Goal: Information Seeking & Learning: Learn about a topic

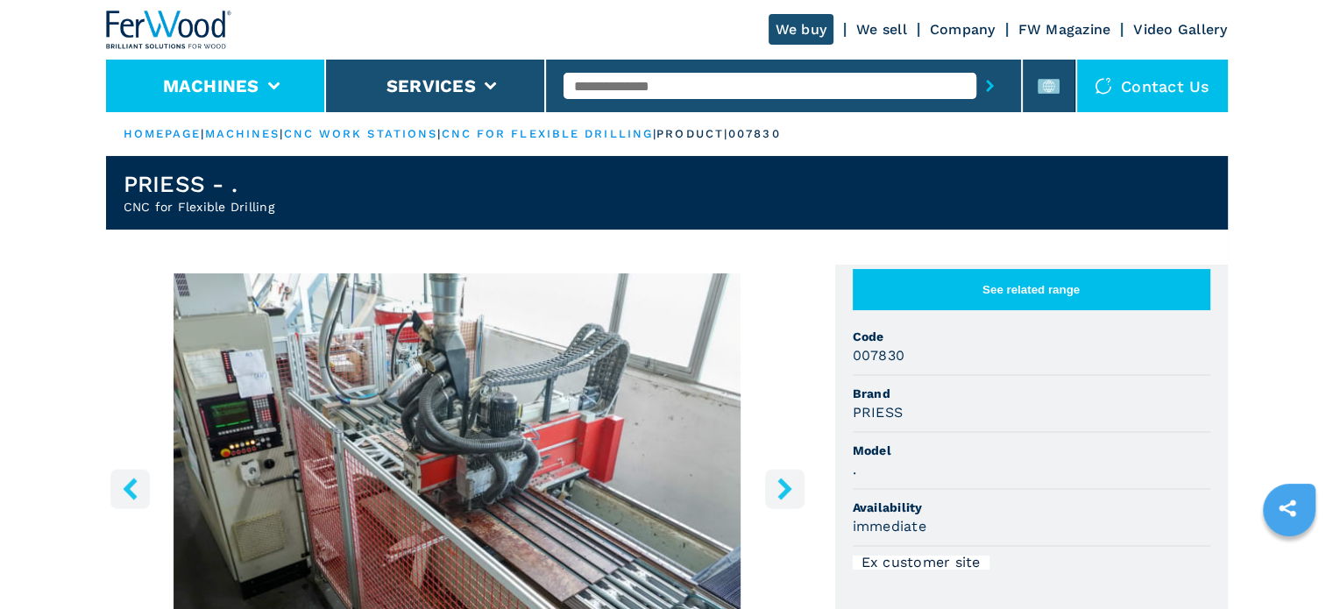
click at [232, 79] on button "Machines" at bounding box center [211, 85] width 96 height 21
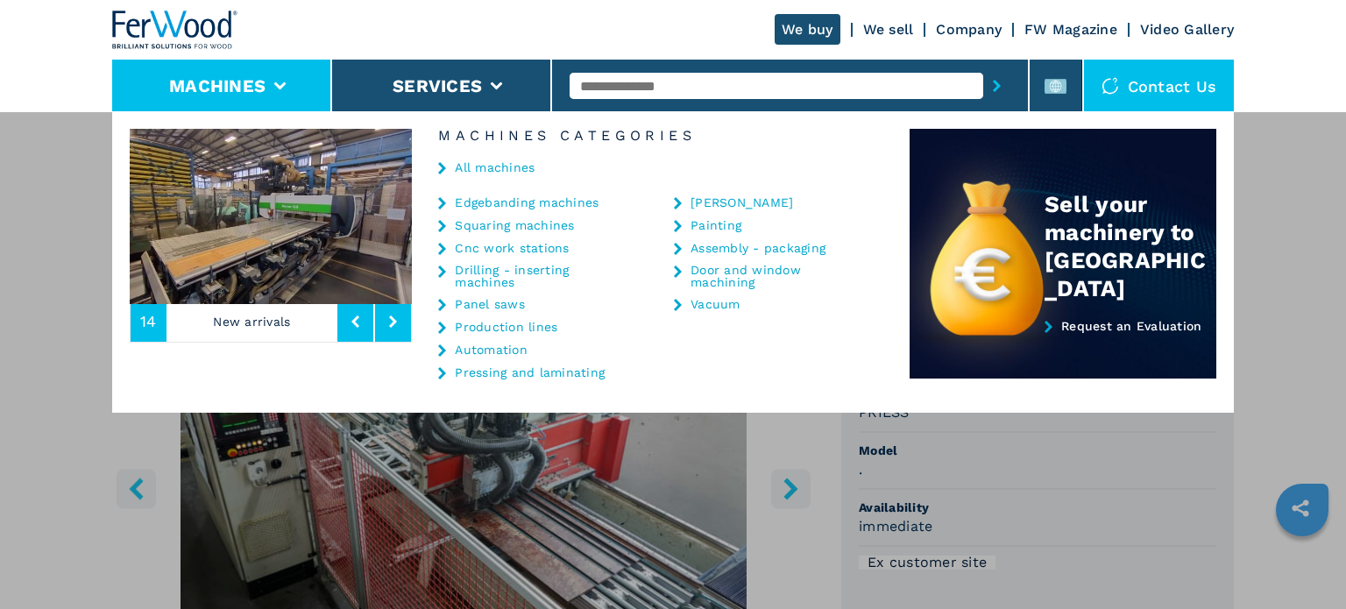
click at [498, 196] on link "Edgebanding machines" at bounding box center [527, 202] width 144 height 12
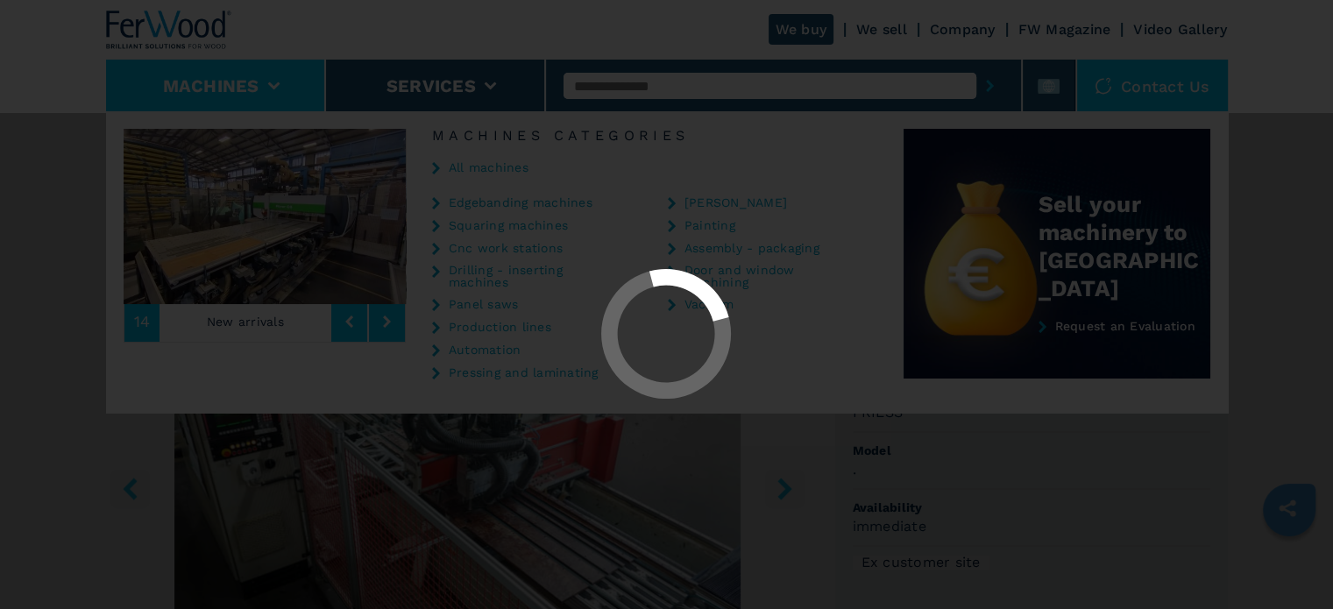
select select "**********"
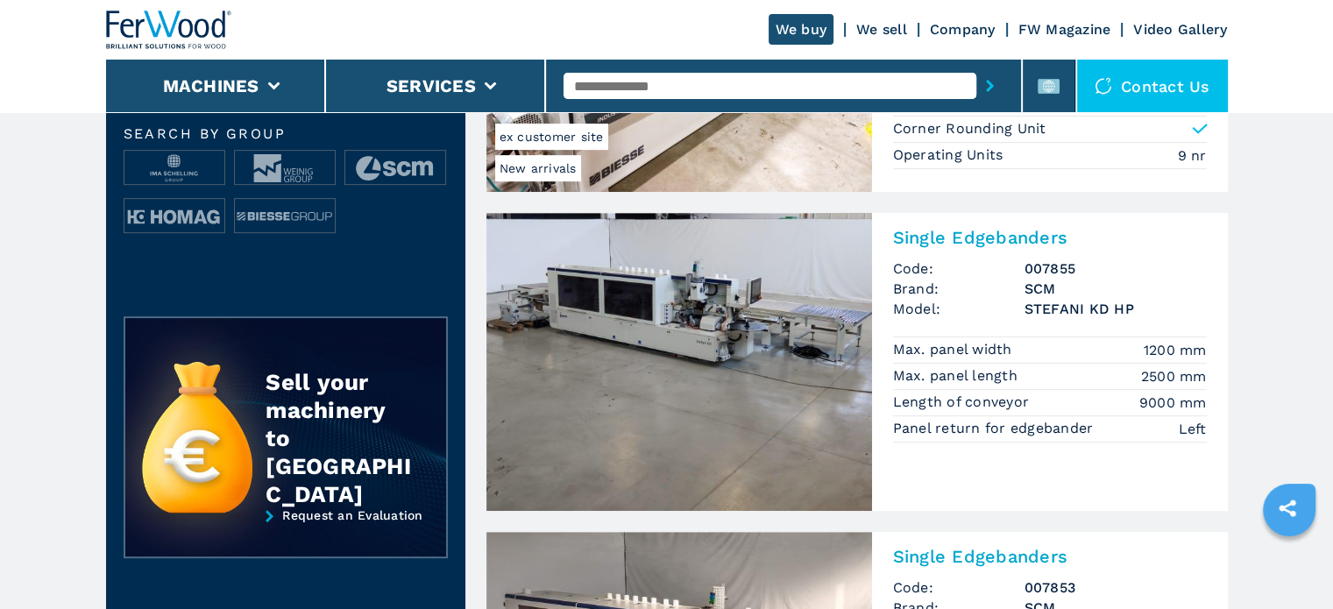
scroll to position [701, 0]
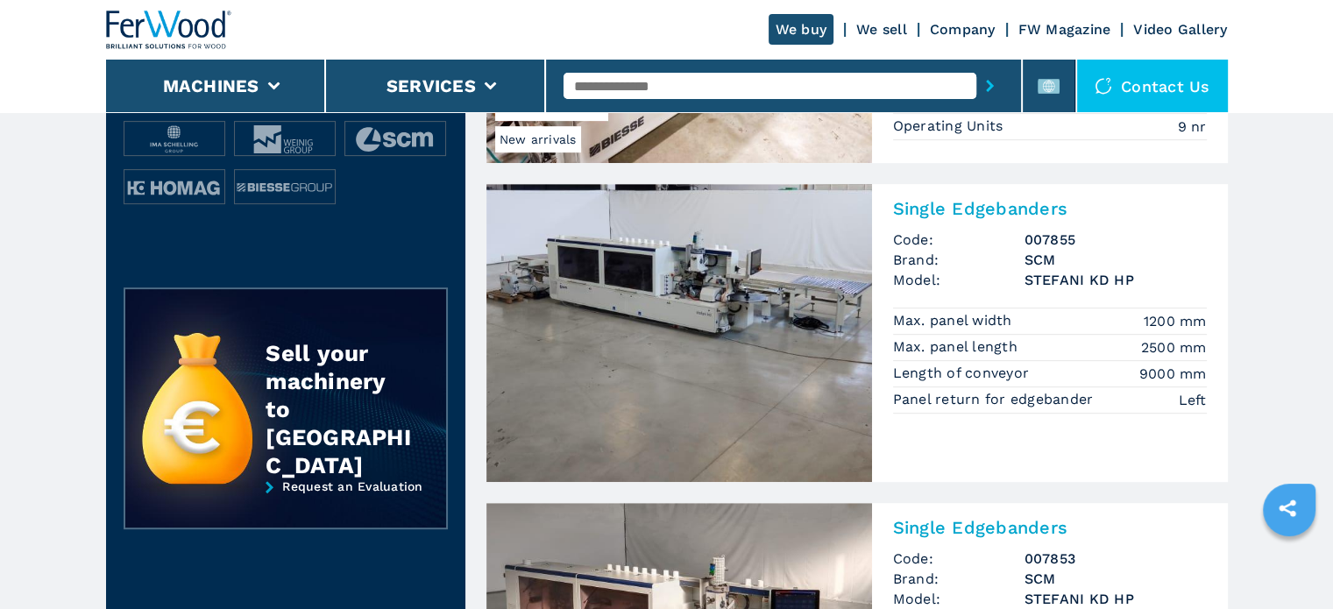
click at [1026, 199] on h2 "Single Edgebanders" at bounding box center [1050, 208] width 314 height 21
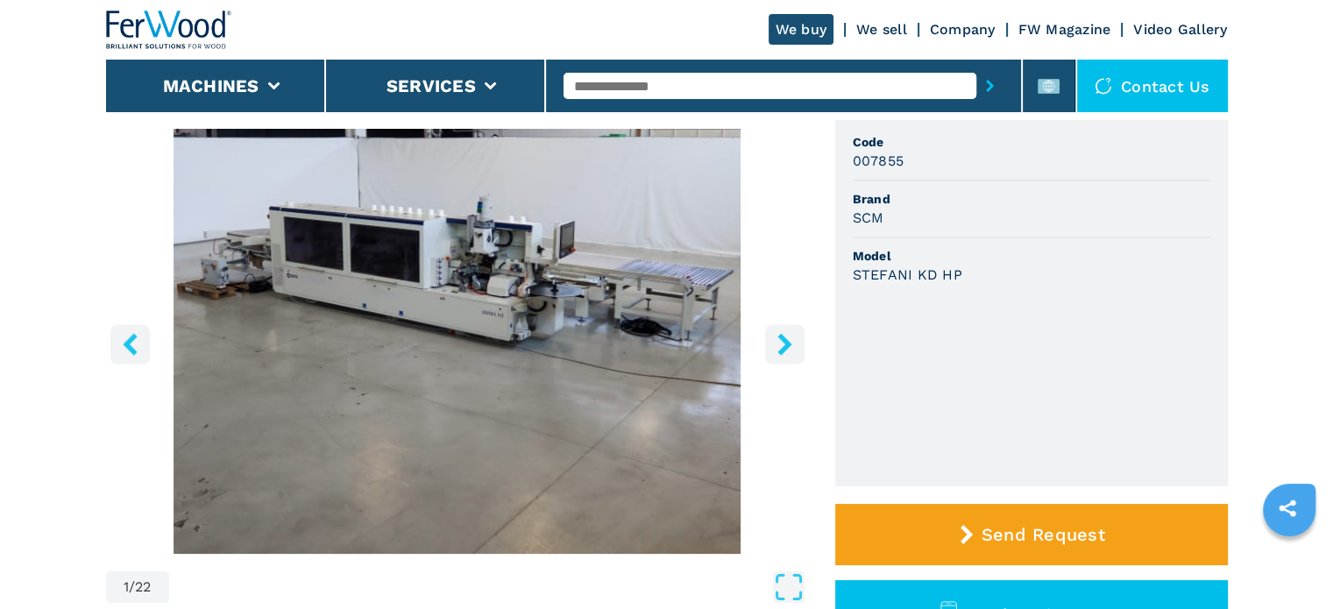
scroll to position [175, 0]
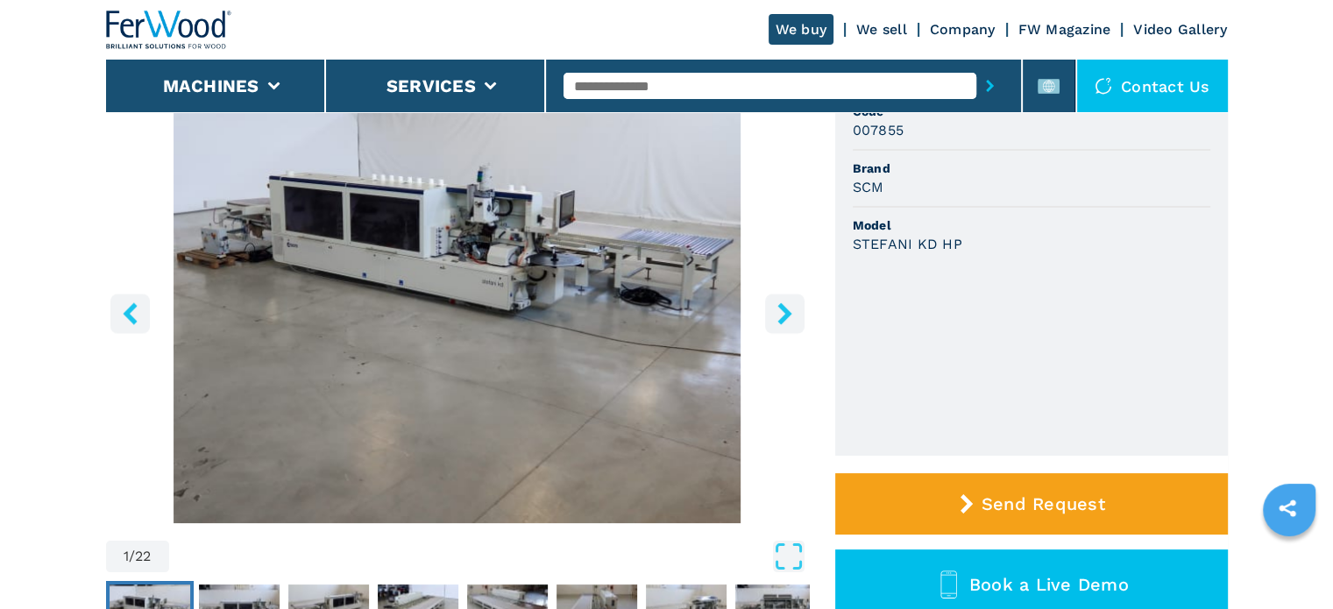
click at [780, 329] on button "right-button" at bounding box center [784, 313] width 39 height 39
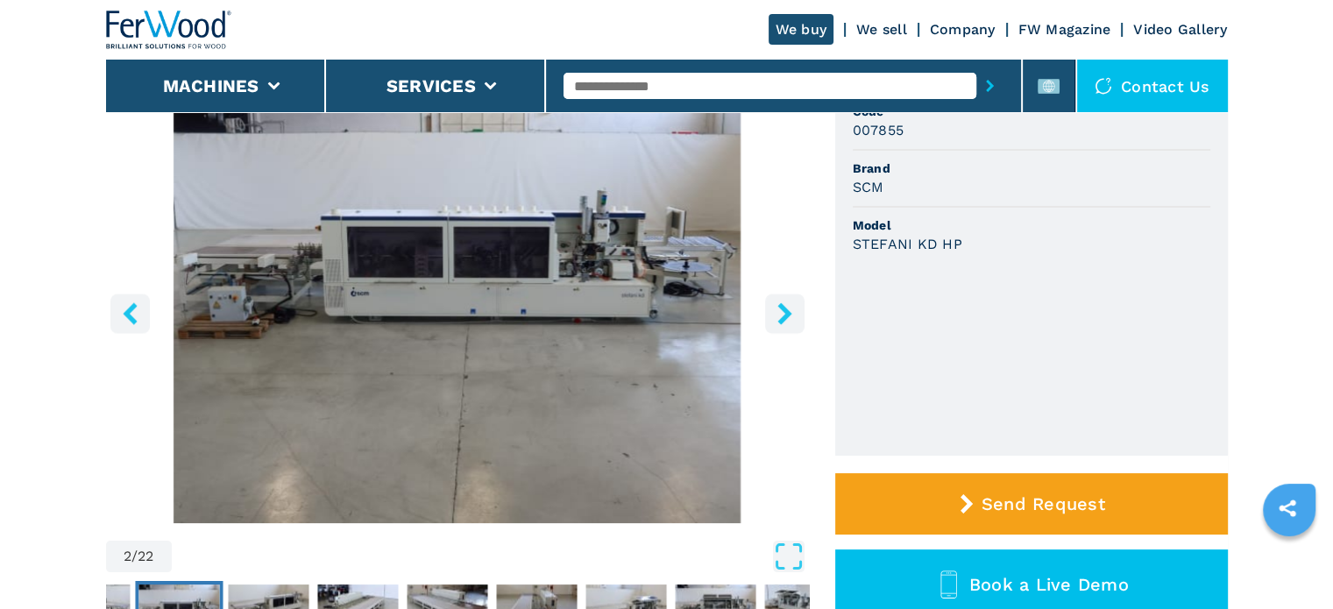
click at [780, 329] on button "right-button" at bounding box center [784, 313] width 39 height 39
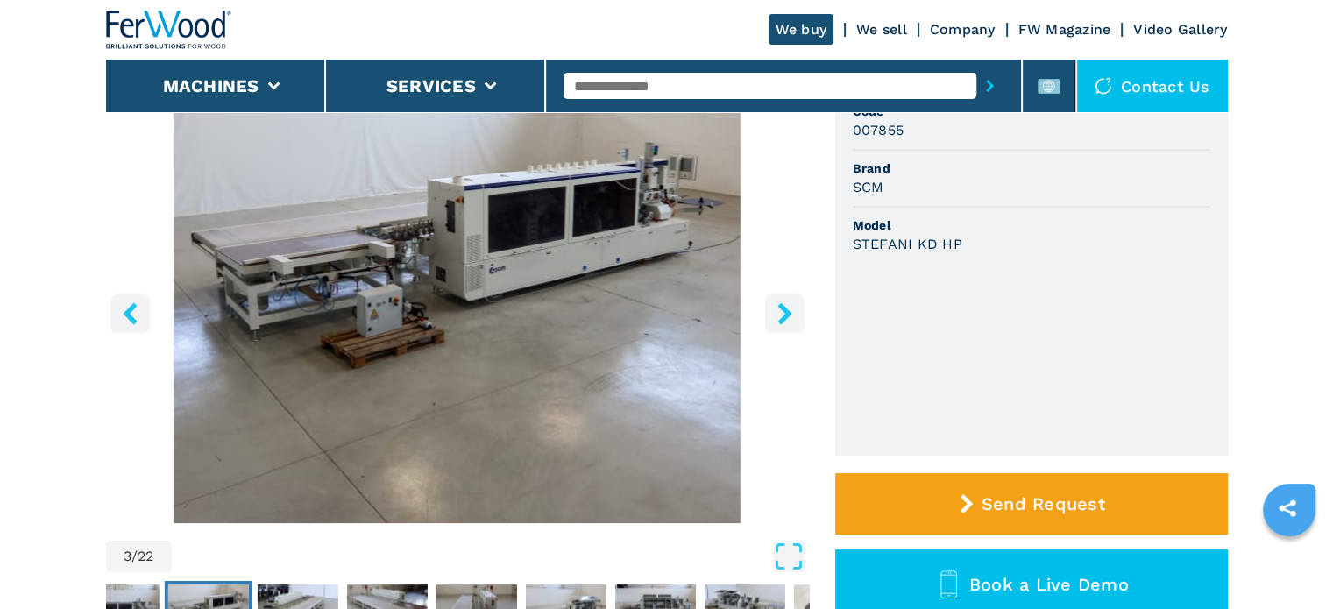
click at [780, 329] on button "right-button" at bounding box center [784, 313] width 39 height 39
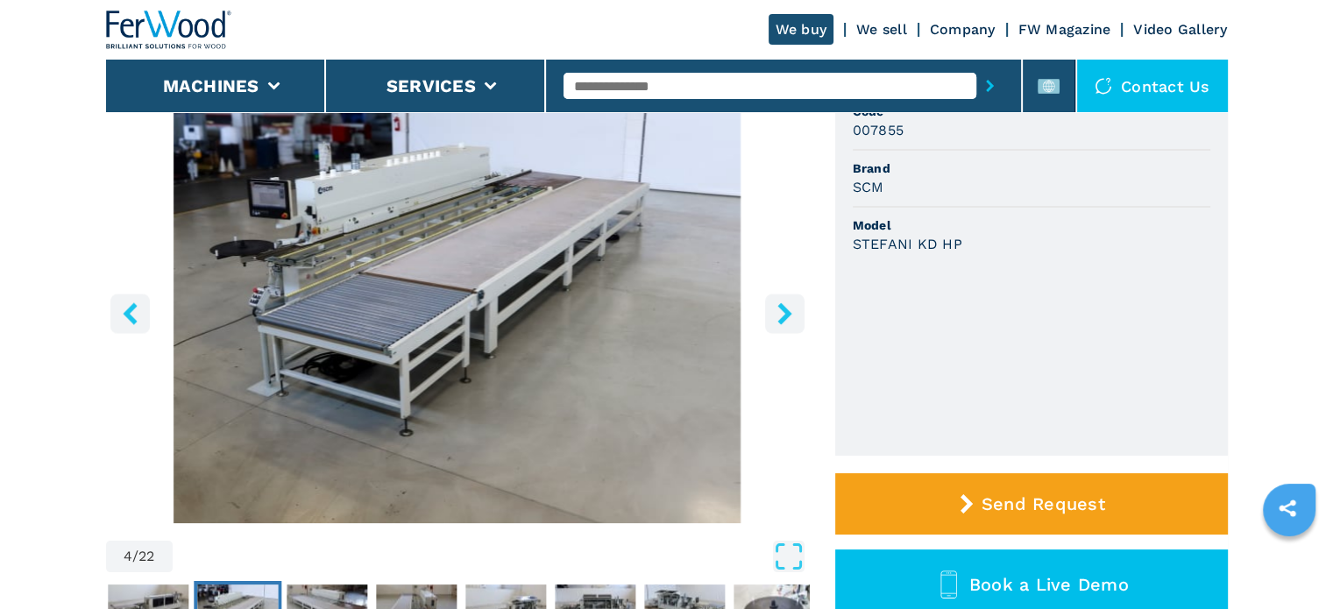
click at [780, 329] on button "right-button" at bounding box center [784, 313] width 39 height 39
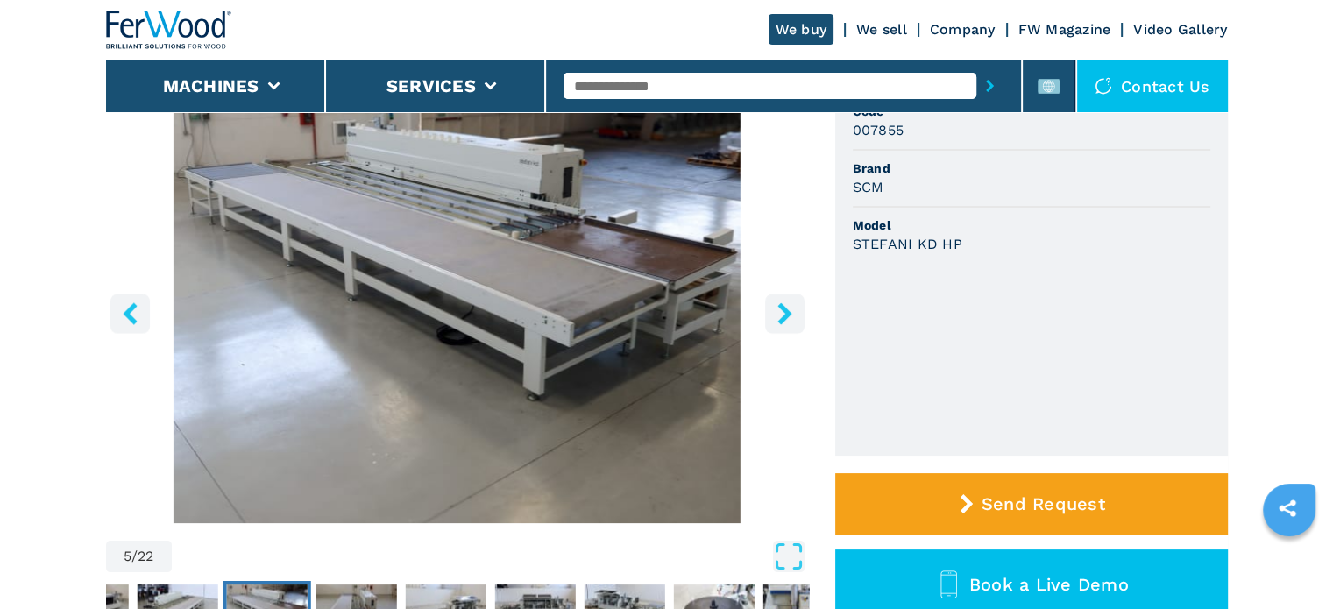
scroll to position [88, 0]
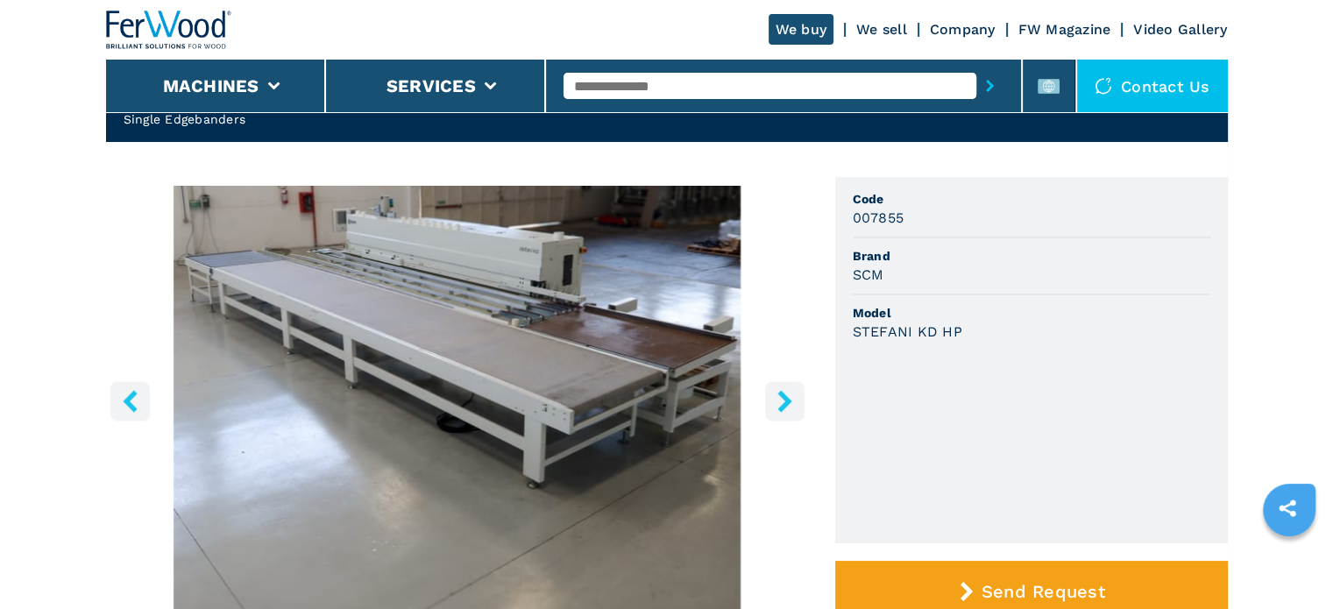
click at [785, 386] on button "right-button" at bounding box center [784, 400] width 39 height 39
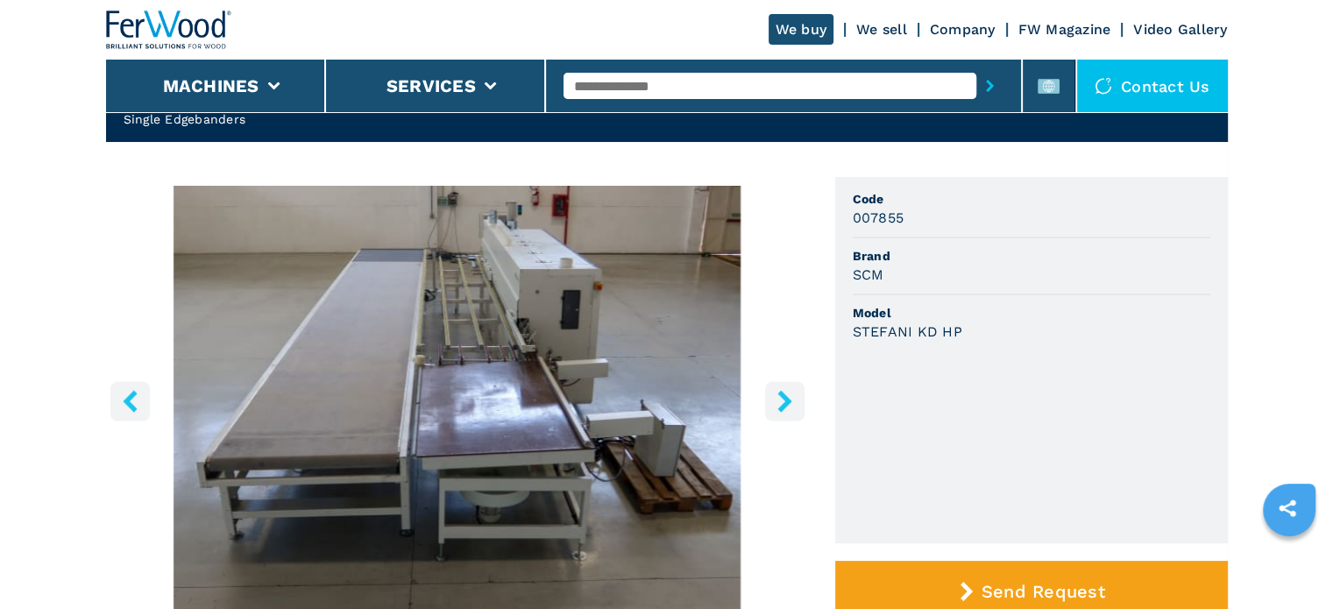
click at [785, 386] on button "right-button" at bounding box center [784, 400] width 39 height 39
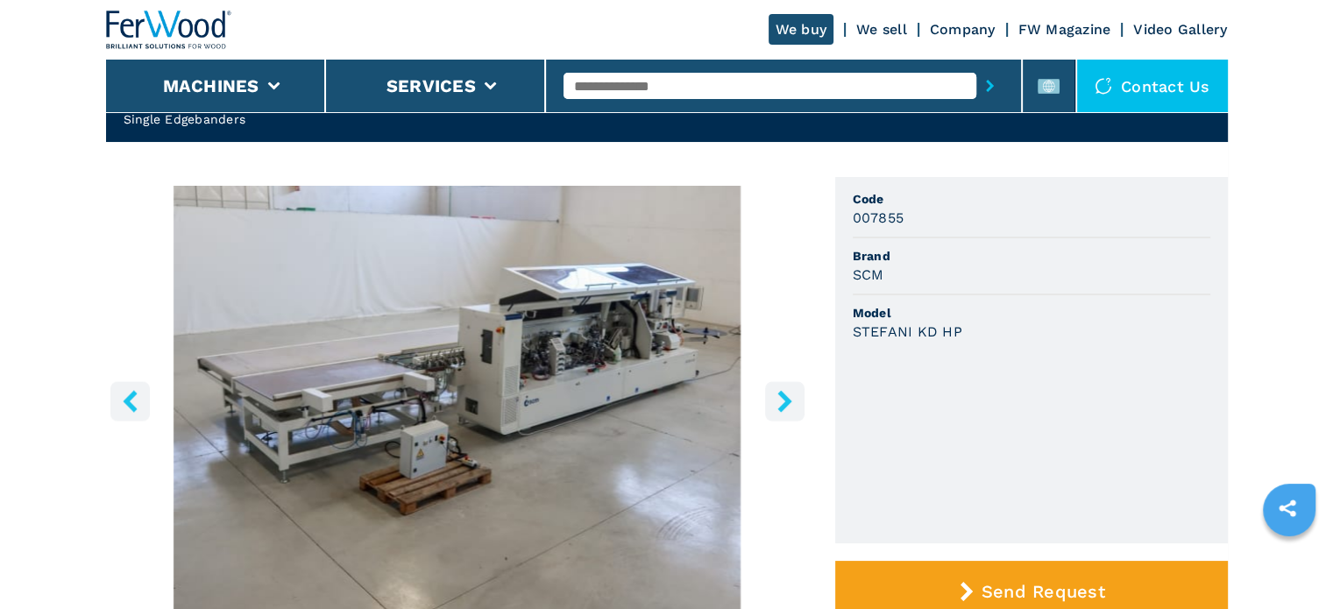
click at [785, 386] on button "right-button" at bounding box center [784, 400] width 39 height 39
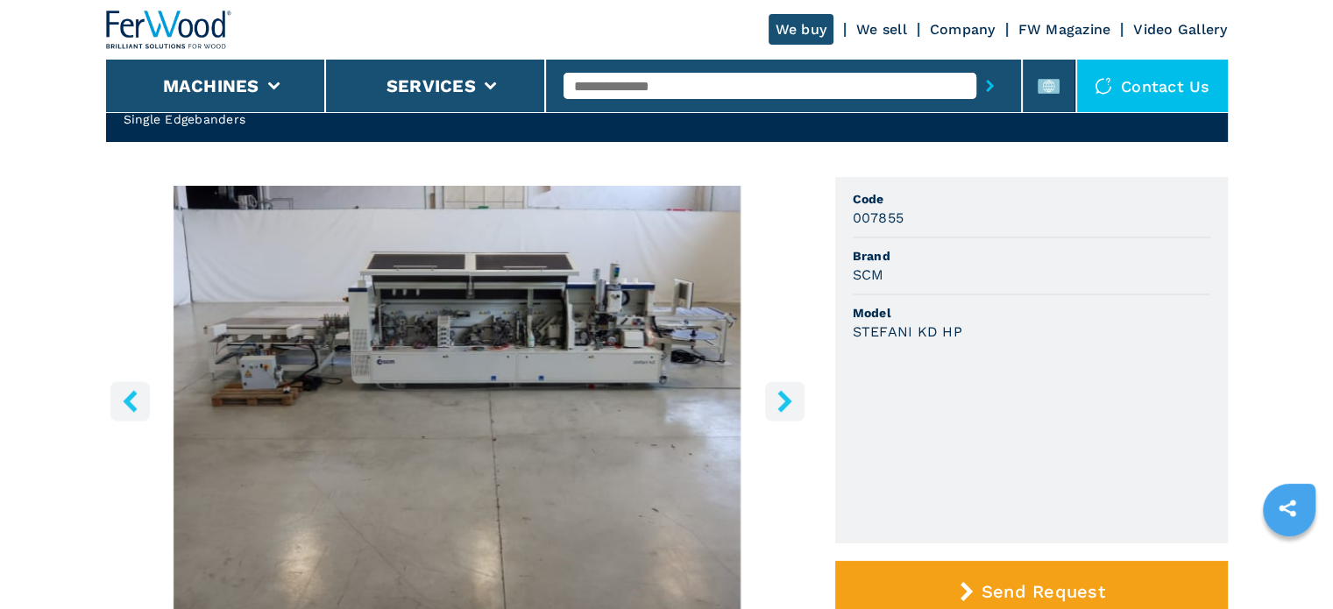
click at [785, 386] on button "right-button" at bounding box center [784, 400] width 39 height 39
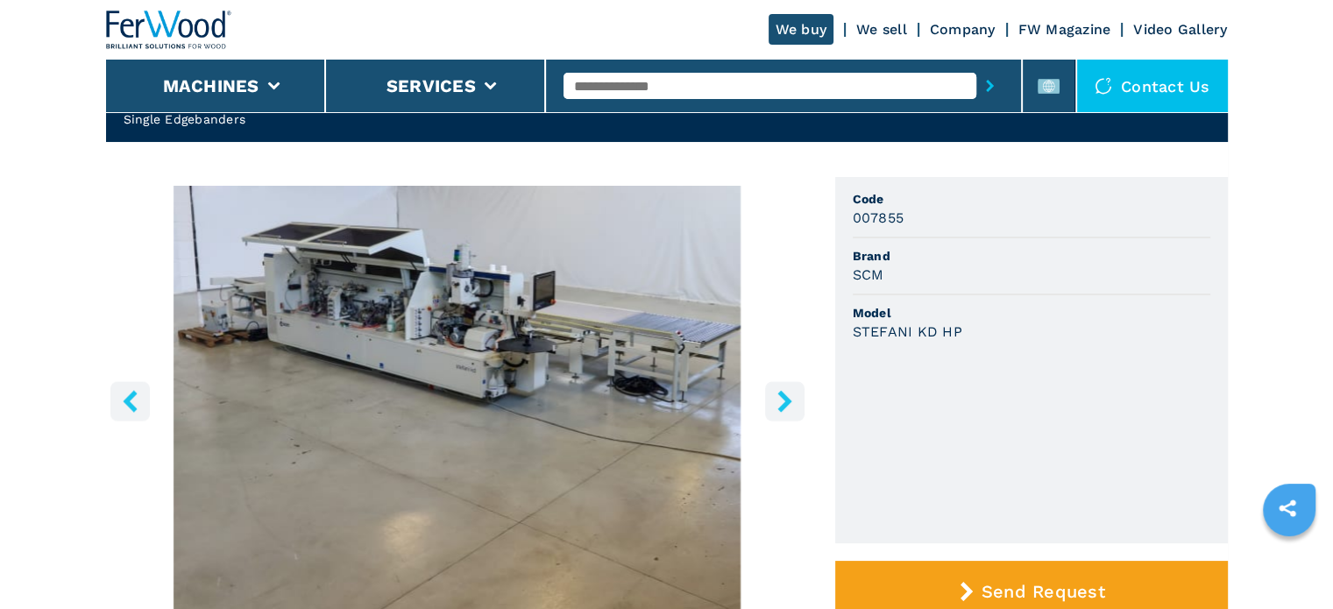
click at [123, 406] on icon "left-button" at bounding box center [130, 401] width 22 height 22
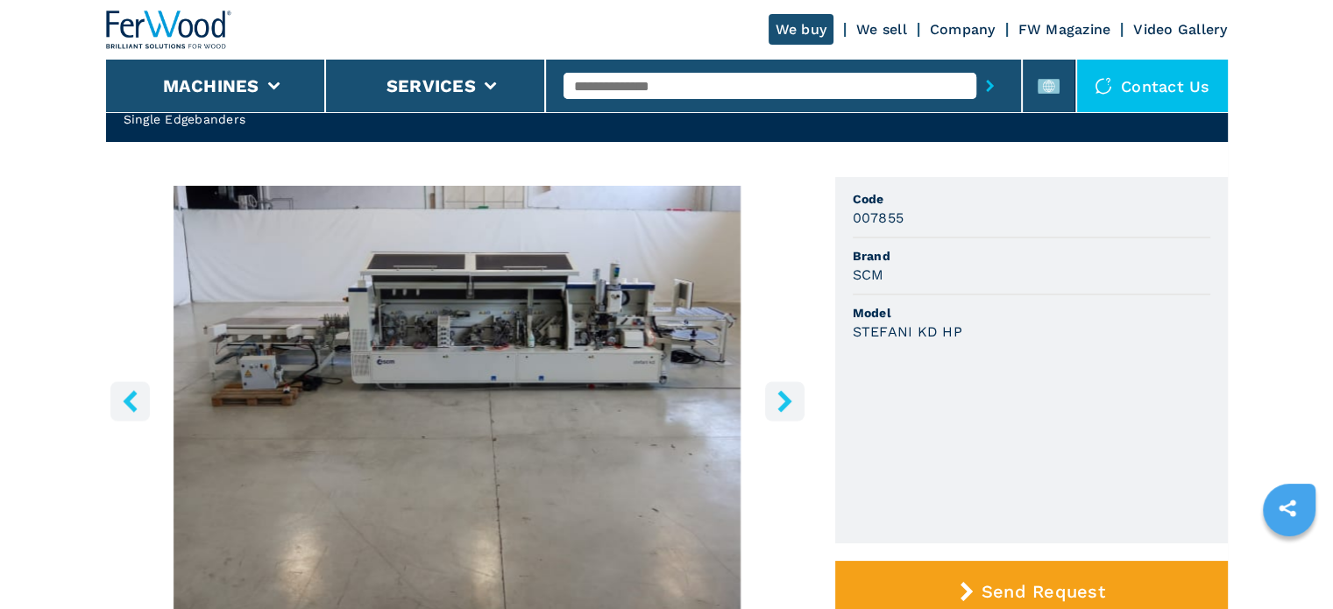
click at [123, 406] on icon "left-button" at bounding box center [130, 401] width 22 height 22
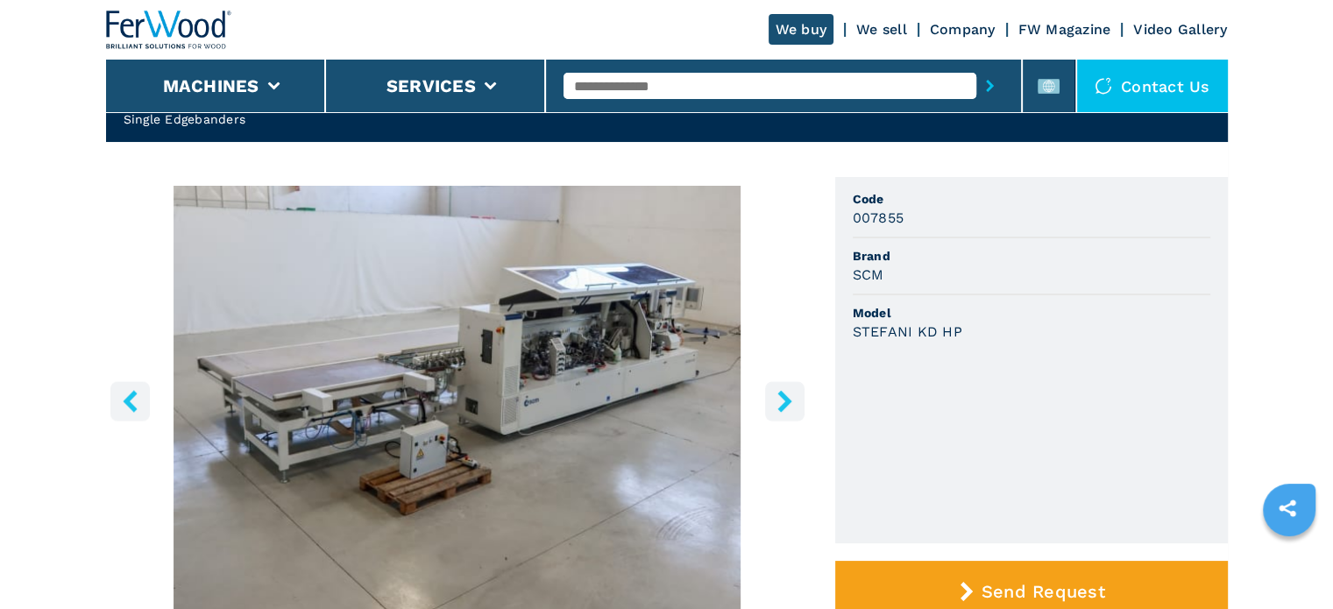
click at [123, 406] on icon "left-button" at bounding box center [130, 401] width 22 height 22
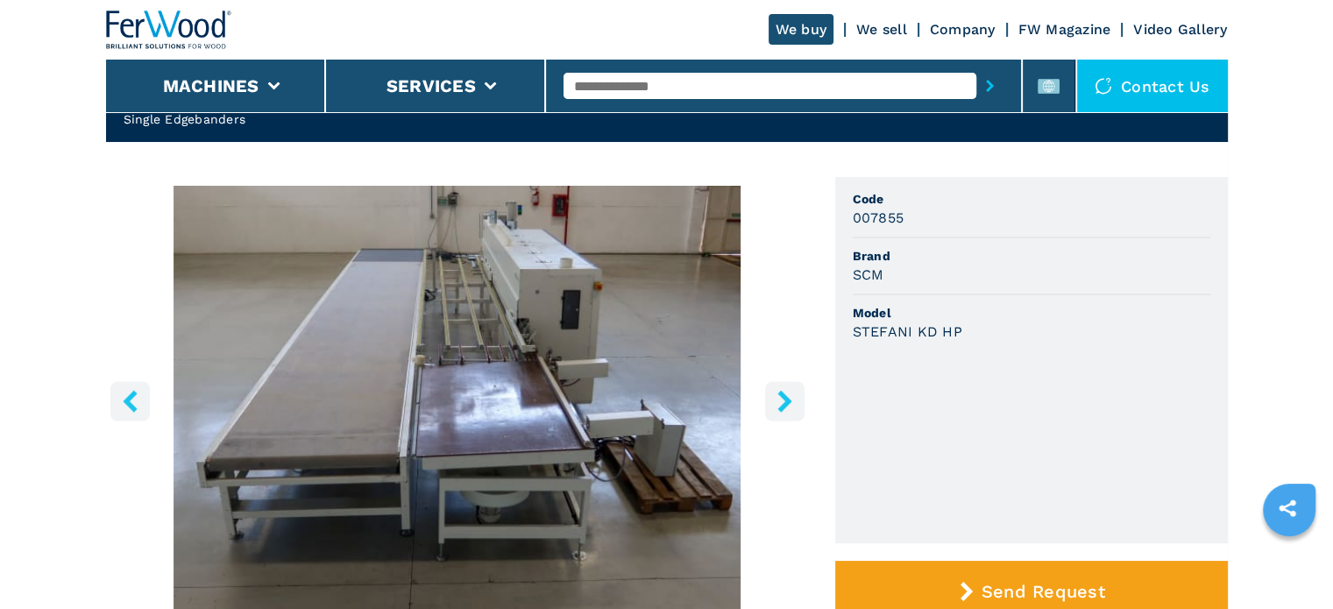
click at [123, 406] on icon "left-button" at bounding box center [130, 401] width 22 height 22
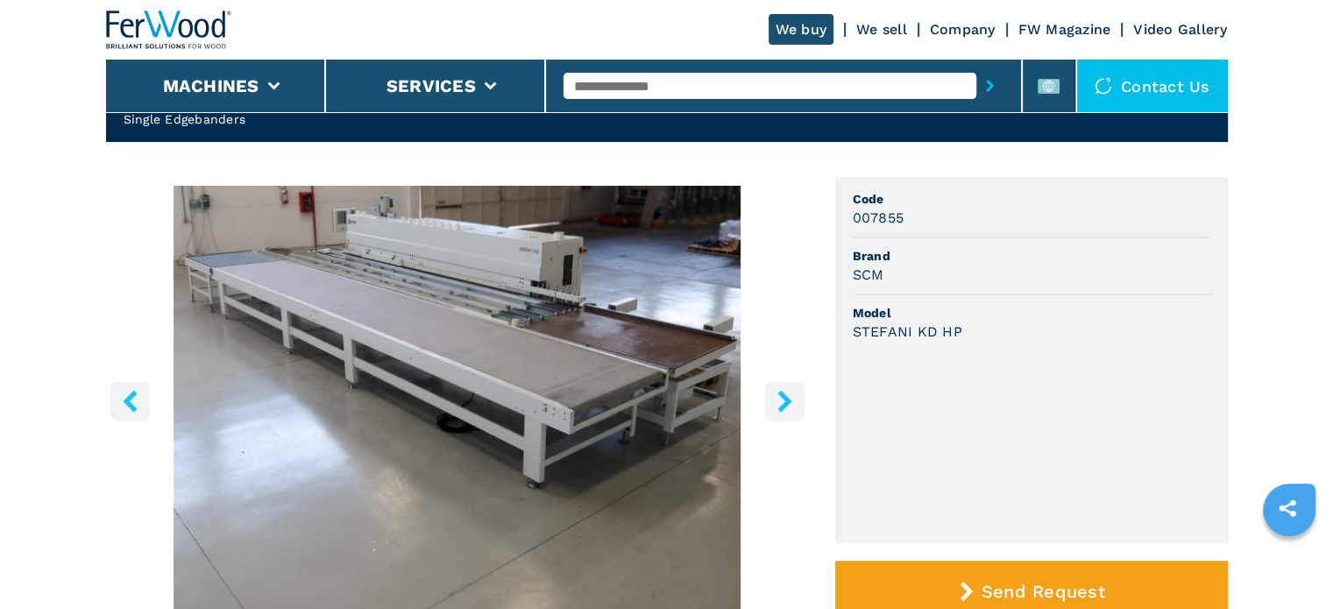
click at [123, 406] on icon "left-button" at bounding box center [130, 401] width 22 height 22
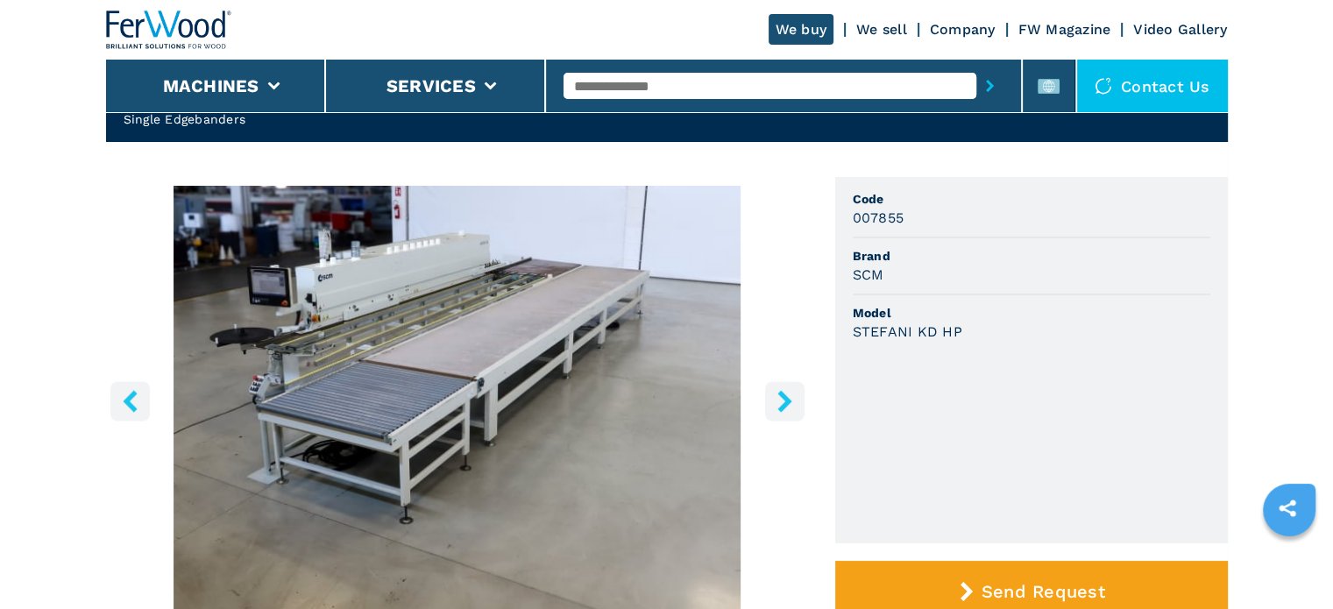
click at [123, 406] on icon "left-button" at bounding box center [130, 401] width 22 height 22
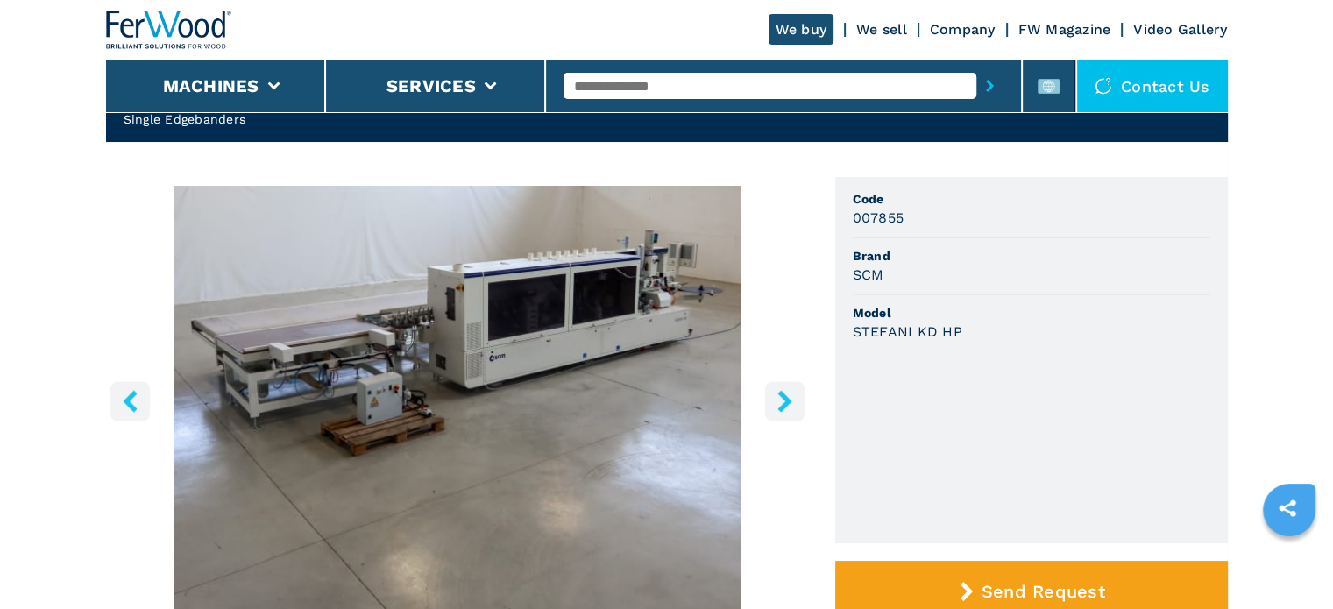
click at [123, 406] on icon "left-button" at bounding box center [130, 401] width 22 height 22
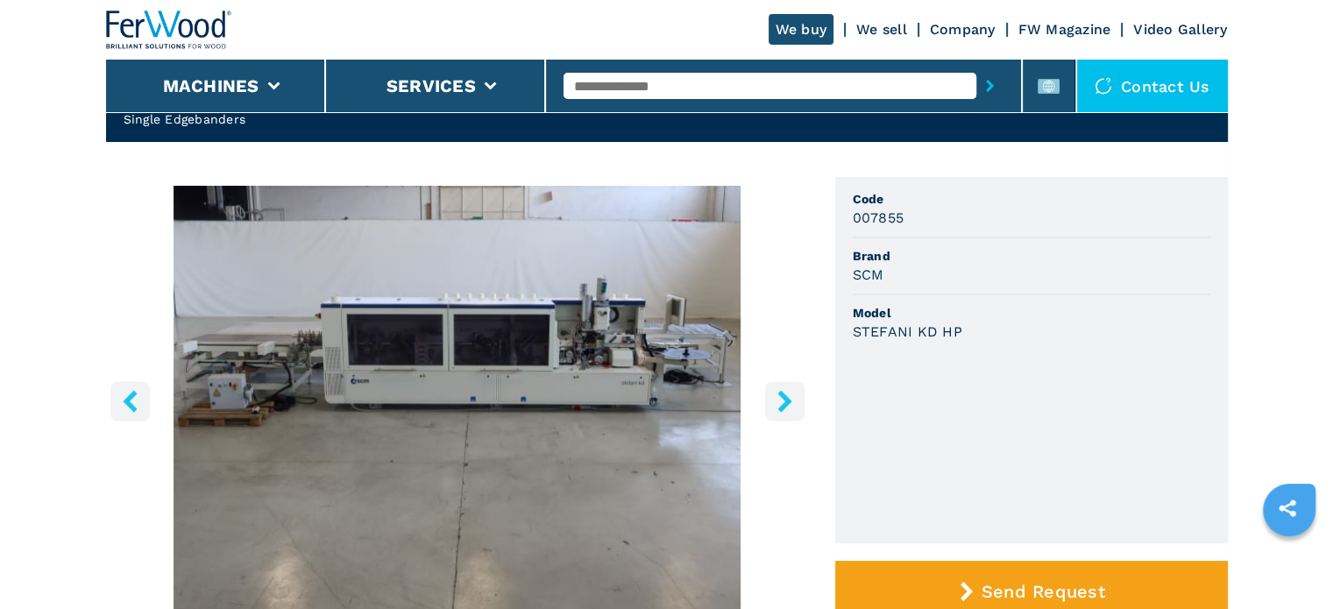
click at [123, 406] on icon "left-button" at bounding box center [130, 401] width 22 height 22
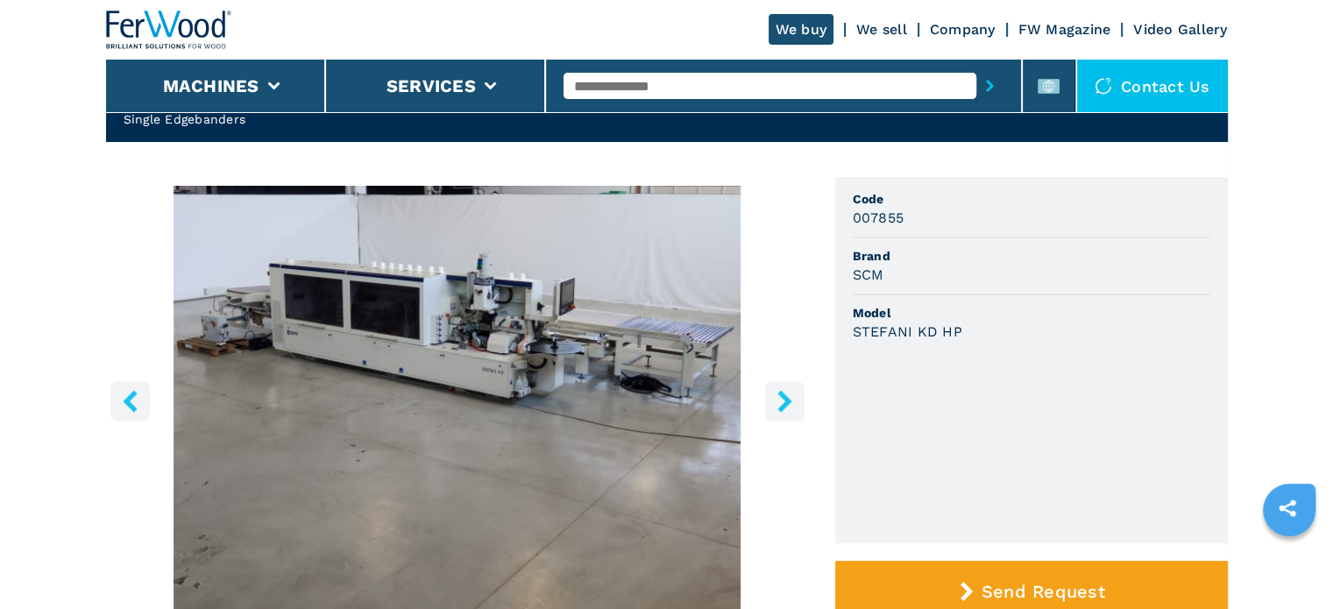
click at [123, 406] on icon "left-button" at bounding box center [130, 401] width 22 height 22
